Goal: Information Seeking & Learning: Learn about a topic

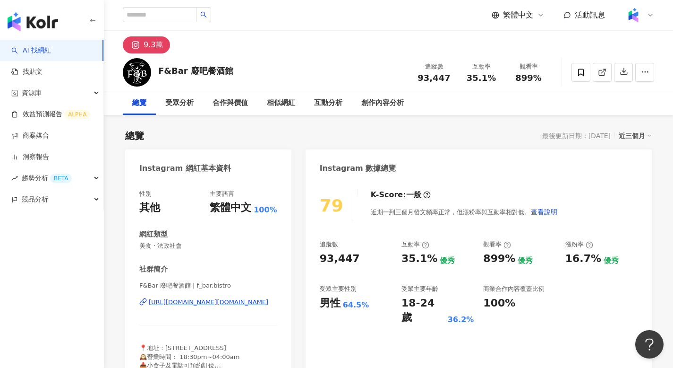
click at [642, 135] on div "近三個月" at bounding box center [635, 135] width 33 height 12
click at [632, 172] on link "近六個月" at bounding box center [640, 174] width 26 height 10
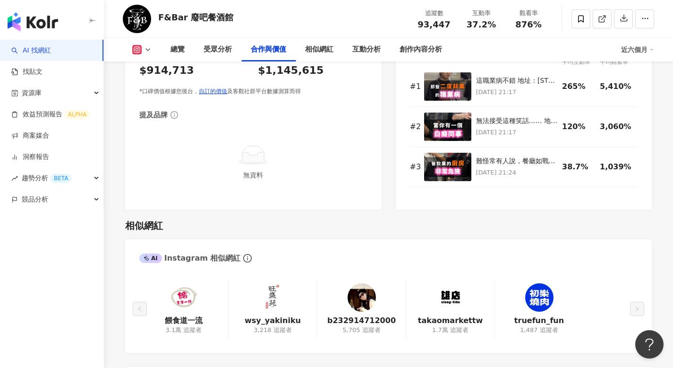
scroll to position [1301, 0]
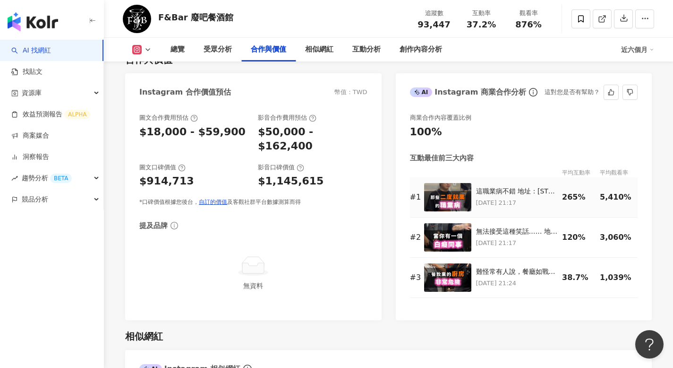
click at [608, 192] on div "5,410%" at bounding box center [616, 197] width 33 height 10
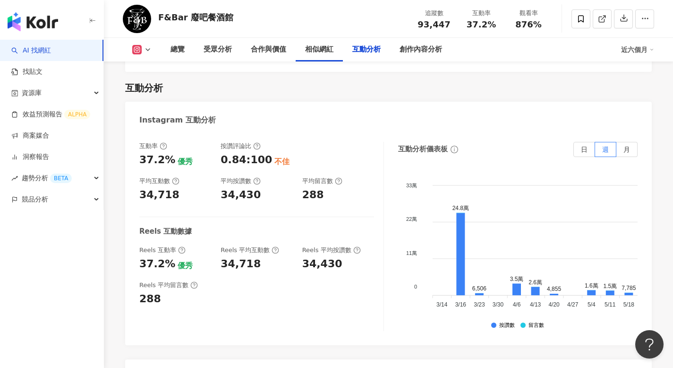
scroll to position [1943, 0]
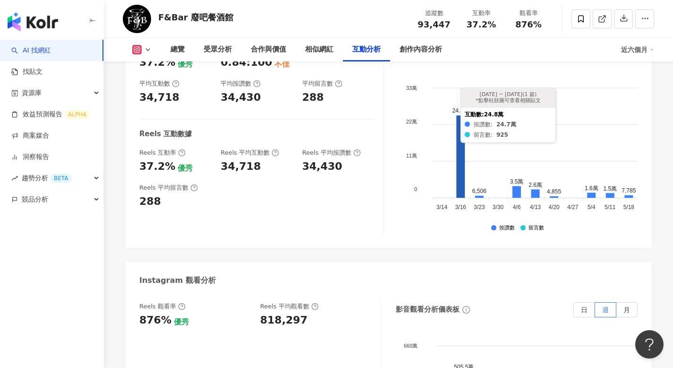
click at [461, 142] on icon at bounding box center [461, 156] width 9 height 82
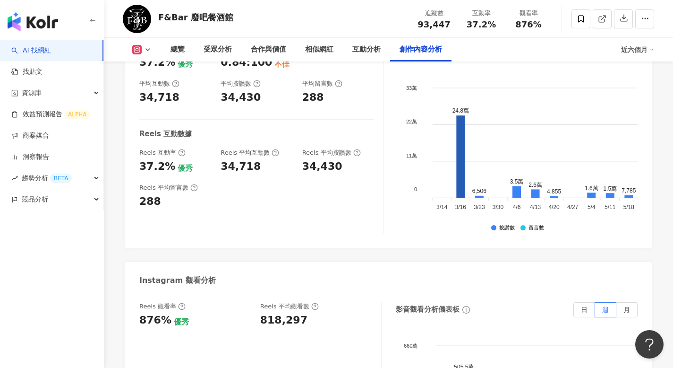
scroll to position [2877, 0]
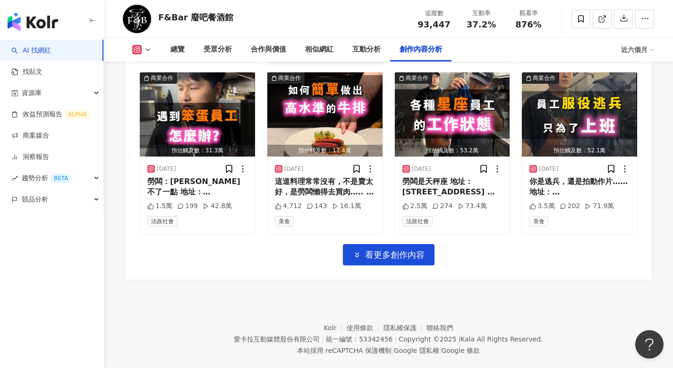
scroll to position [3310, 0]
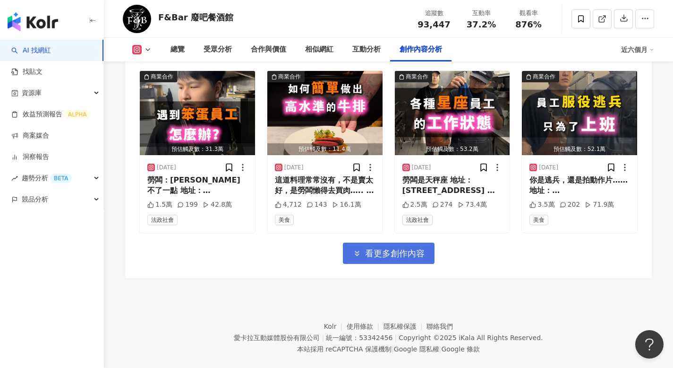
click at [382, 248] on span "看更多創作內容" at bounding box center [395, 253] width 60 height 10
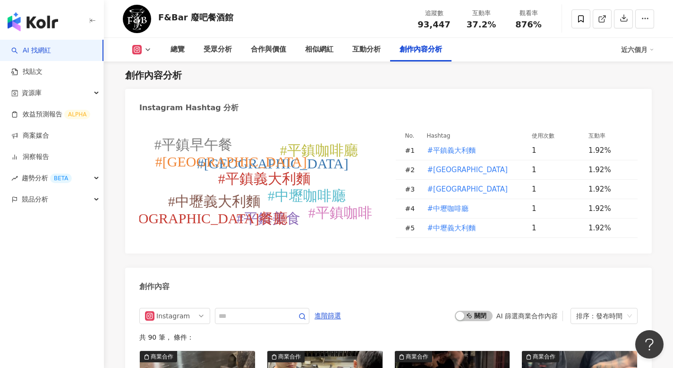
scroll to position [2698, 0]
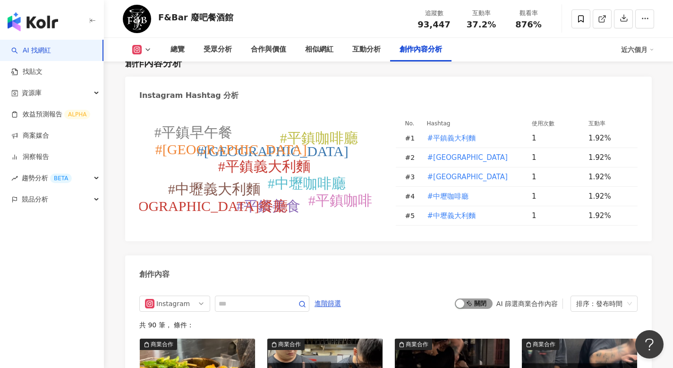
click at [473, 298] on span "啟動 關閉" at bounding box center [474, 303] width 38 height 10
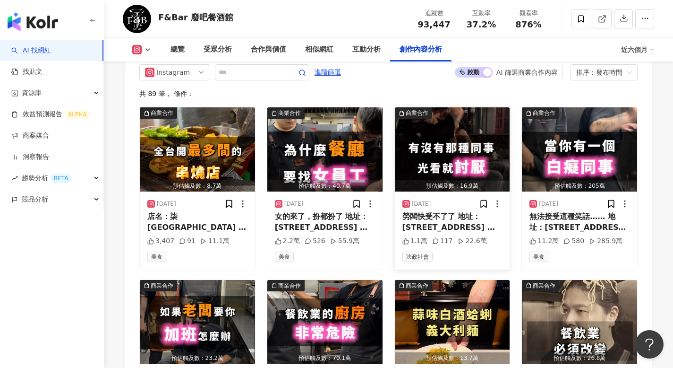
scroll to position [2917, 0]
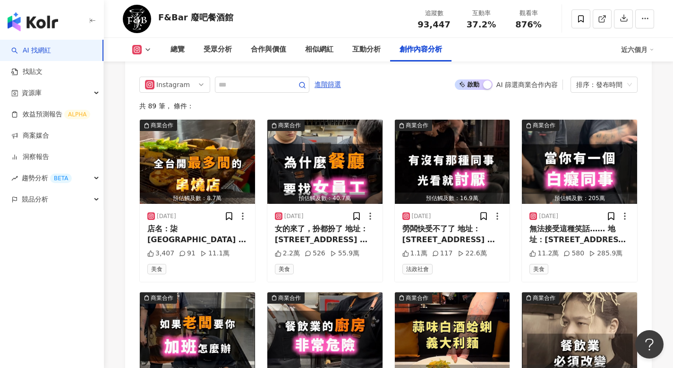
click at [477, 79] on span "啟動 關閉" at bounding box center [474, 84] width 38 height 10
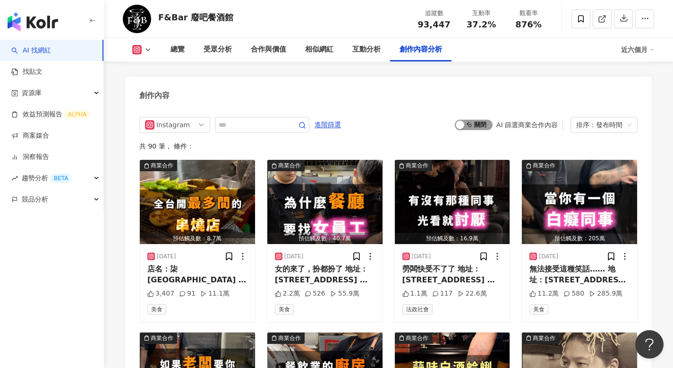
click at [474, 120] on span "啟動 關閉" at bounding box center [474, 125] width 38 height 10
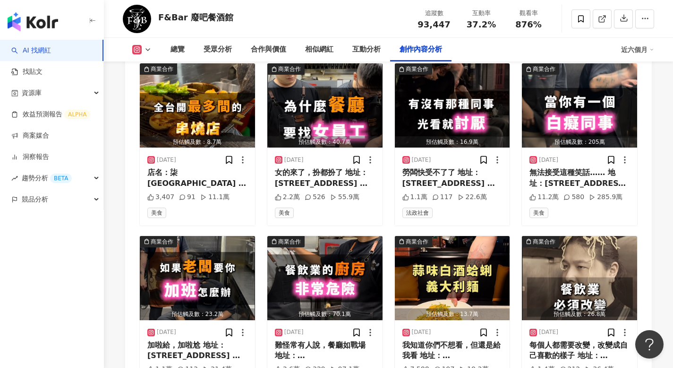
scroll to position [2859, 0]
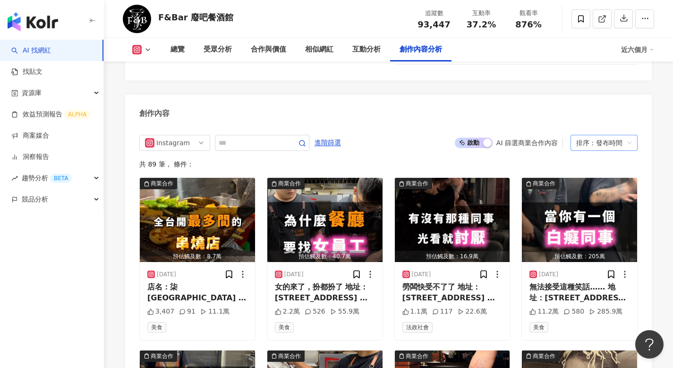
click at [626, 135] on span "排序：發布時間" at bounding box center [604, 142] width 56 height 15
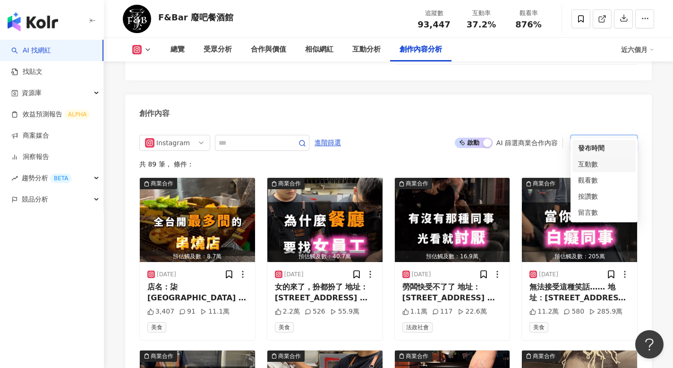
click at [602, 166] on div "互動數" at bounding box center [604, 164] width 52 height 10
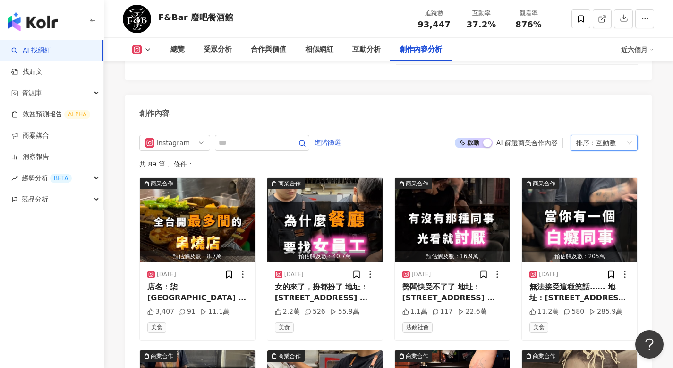
scroll to position [2877, 0]
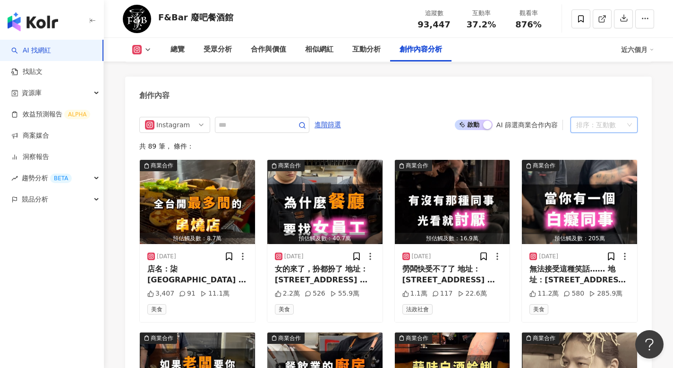
click at [614, 117] on div "互動數" at bounding box center [606, 124] width 20 height 15
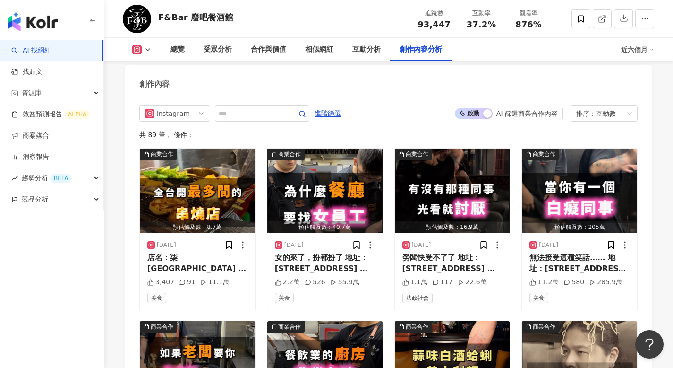
scroll to position [2894, 0]
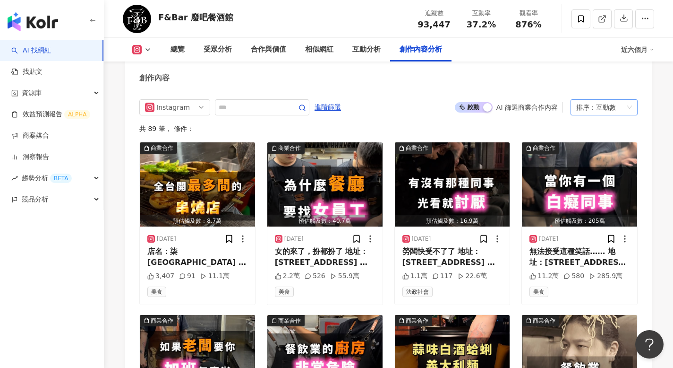
click at [598, 100] on div "互動數" at bounding box center [606, 107] width 20 height 15
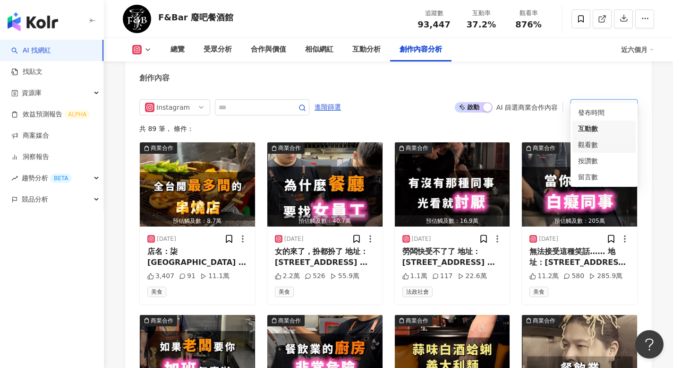
click at [615, 146] on div "觀看數" at bounding box center [604, 144] width 52 height 10
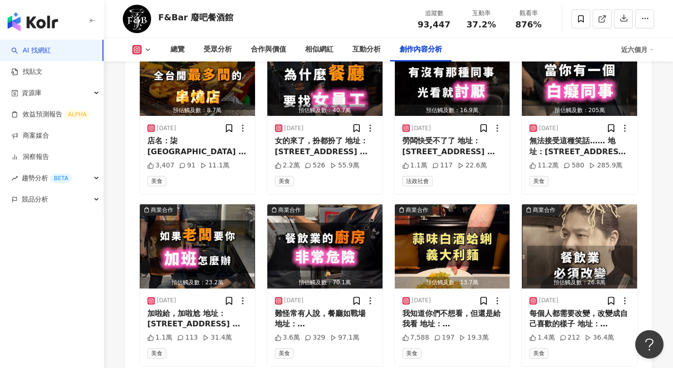
scroll to position [2694, 0]
